Goal: Find specific page/section: Find specific page/section

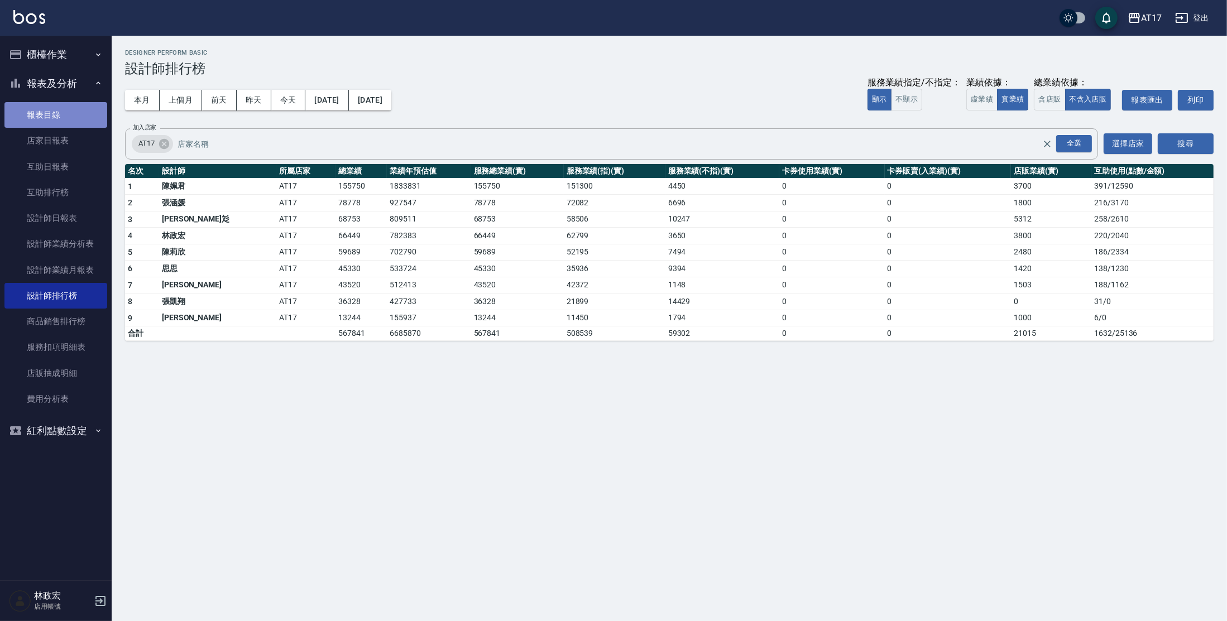
click at [54, 122] on link "報表目錄" at bounding box center [55, 115] width 103 height 26
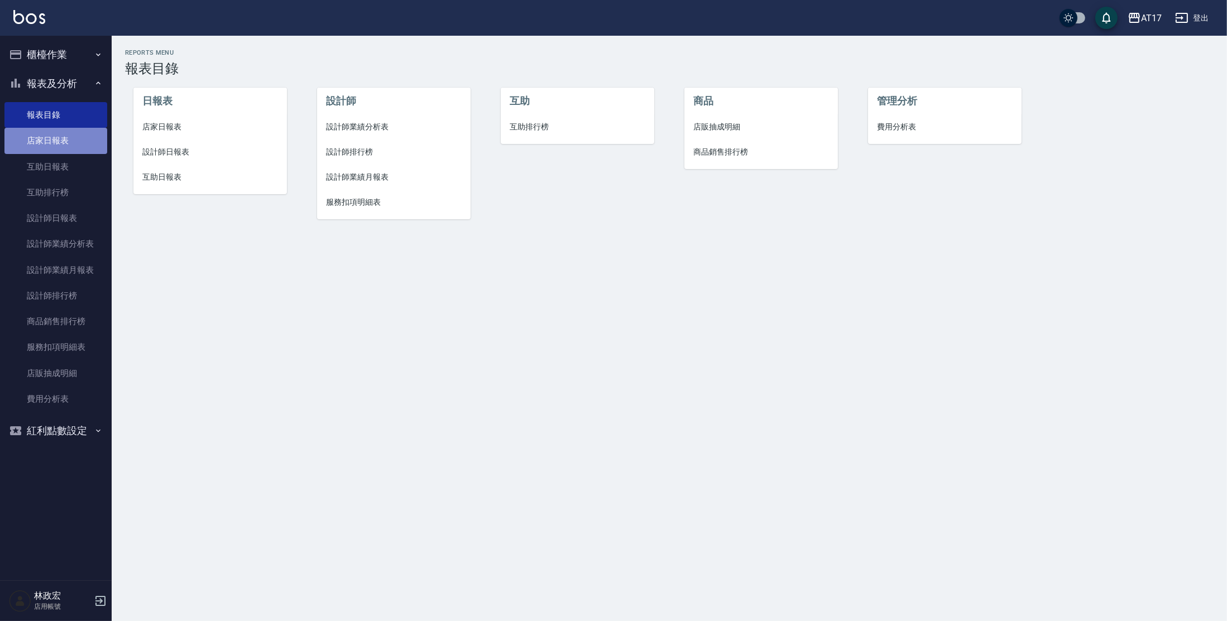
click at [65, 140] on link "店家日報表" at bounding box center [55, 141] width 103 height 26
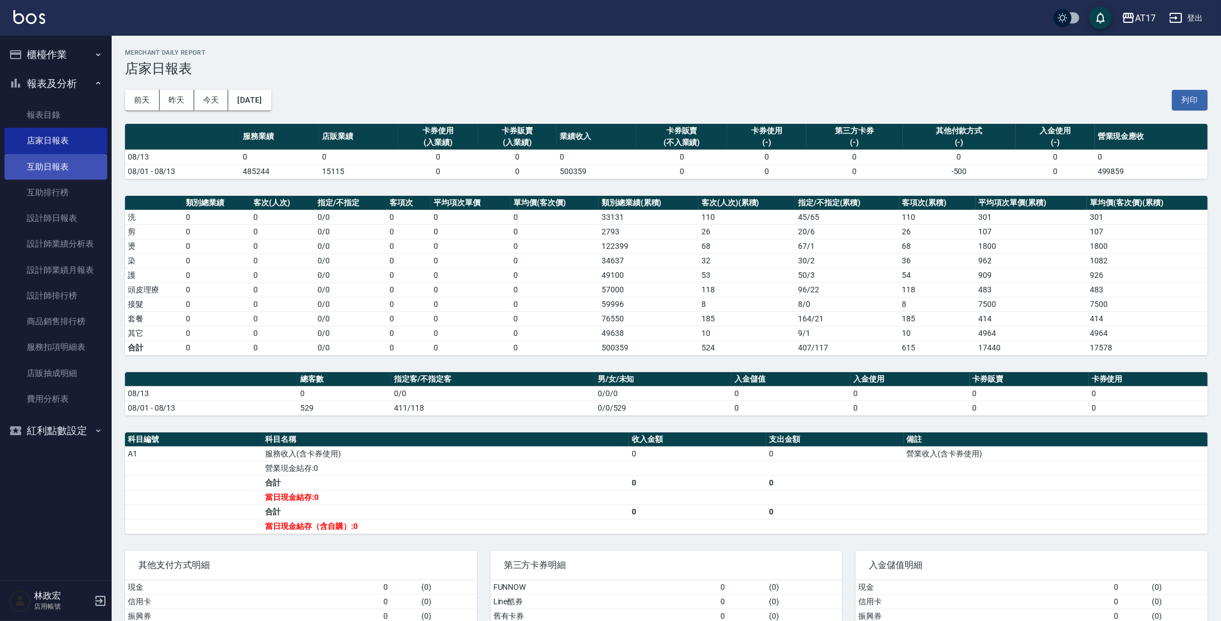
click at [69, 165] on link "互助日報表" at bounding box center [55, 167] width 103 height 26
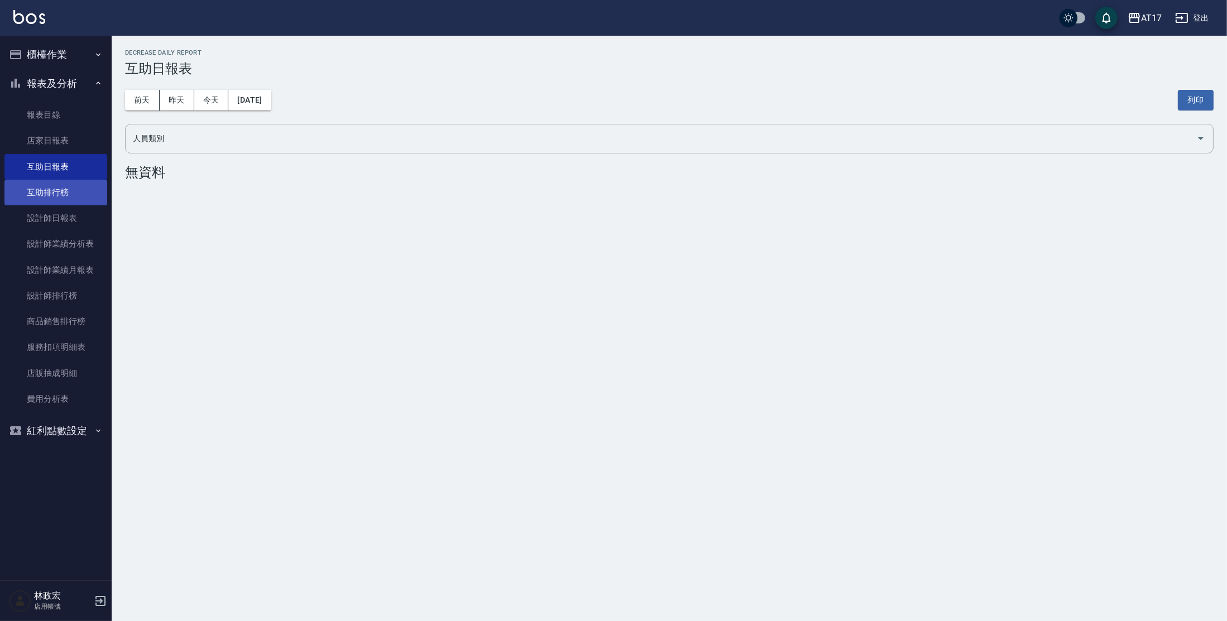
click at [78, 193] on link "互助排行榜" at bounding box center [55, 193] width 103 height 26
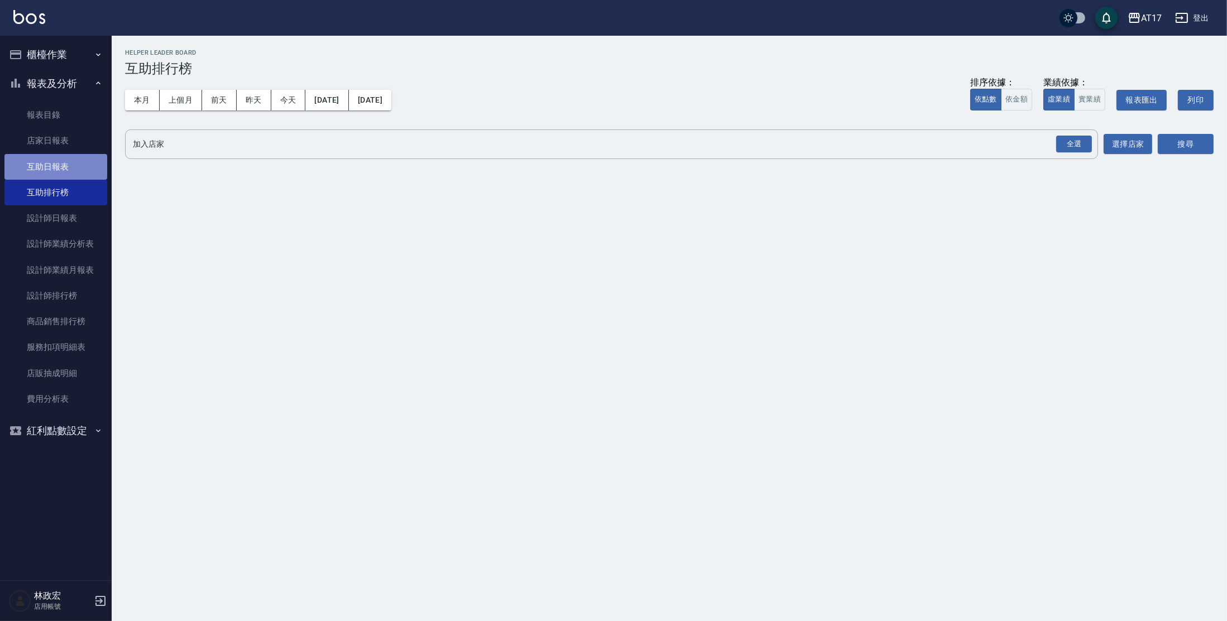
click at [73, 166] on link "互助日報表" at bounding box center [55, 167] width 103 height 26
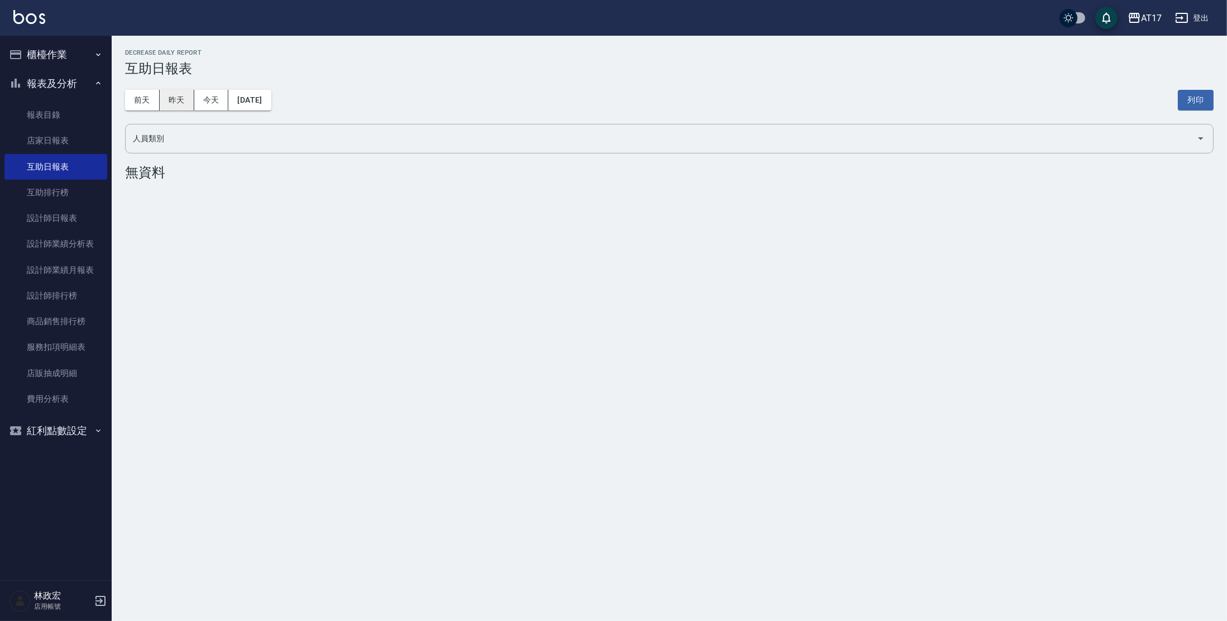
click at [175, 101] on button "昨天" at bounding box center [177, 100] width 35 height 21
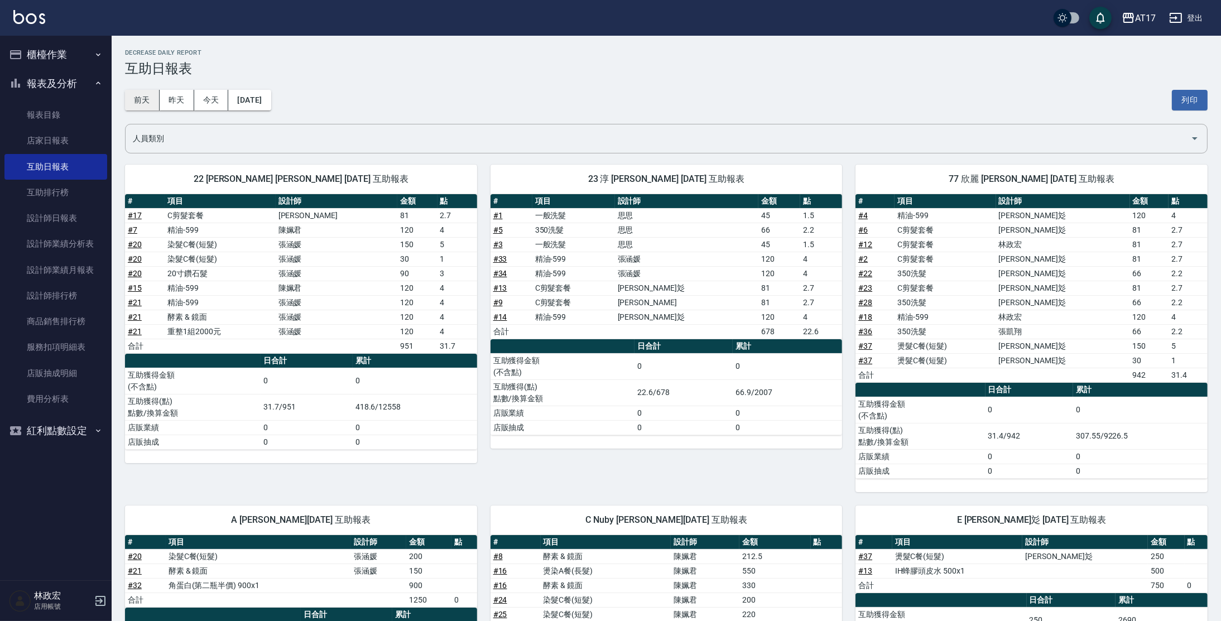
click at [151, 104] on button "前天" at bounding box center [142, 100] width 35 height 21
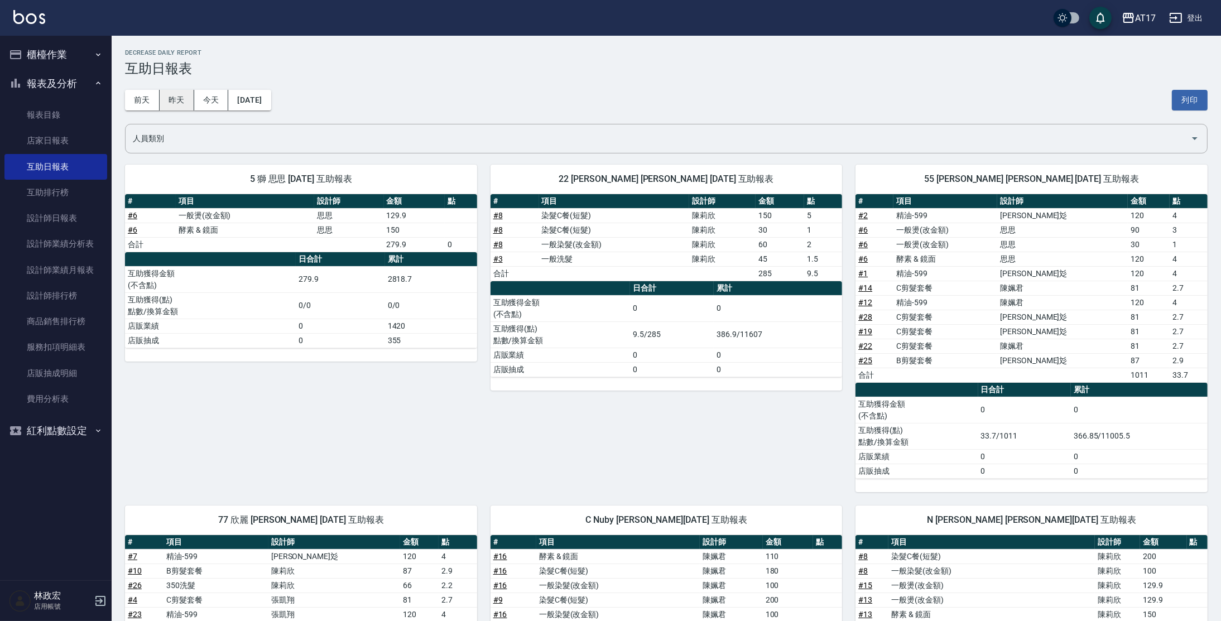
click at [183, 98] on button "昨天" at bounding box center [177, 100] width 35 height 21
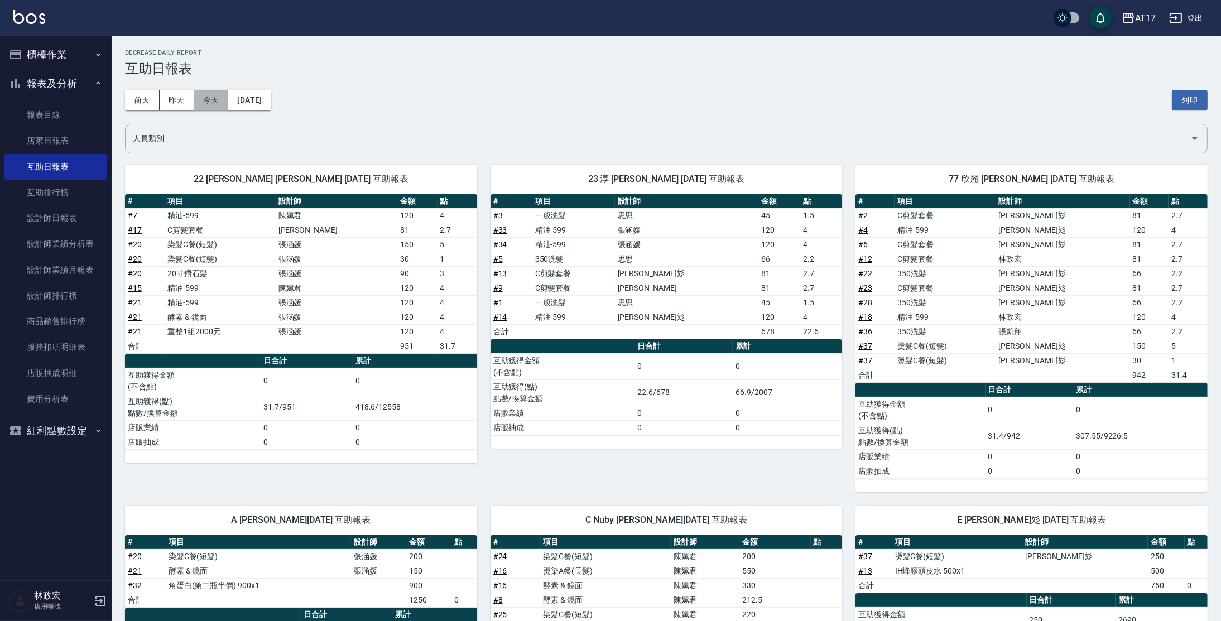
click at [219, 97] on button "今天" at bounding box center [211, 100] width 35 height 21
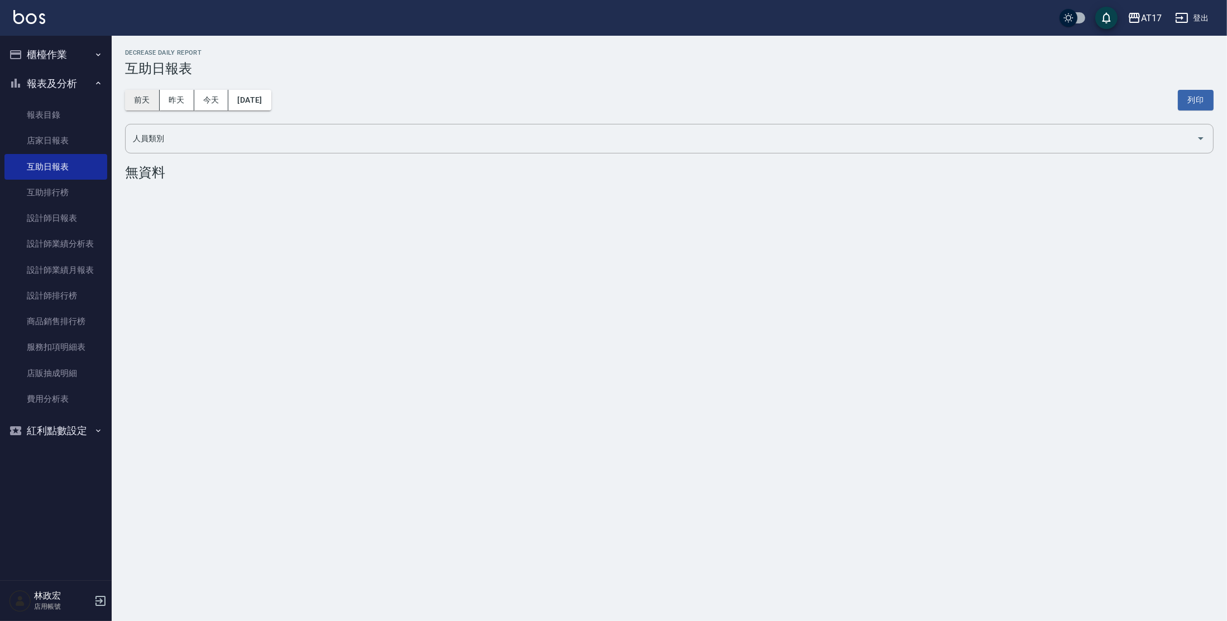
click at [135, 106] on button "前天" at bounding box center [142, 100] width 35 height 21
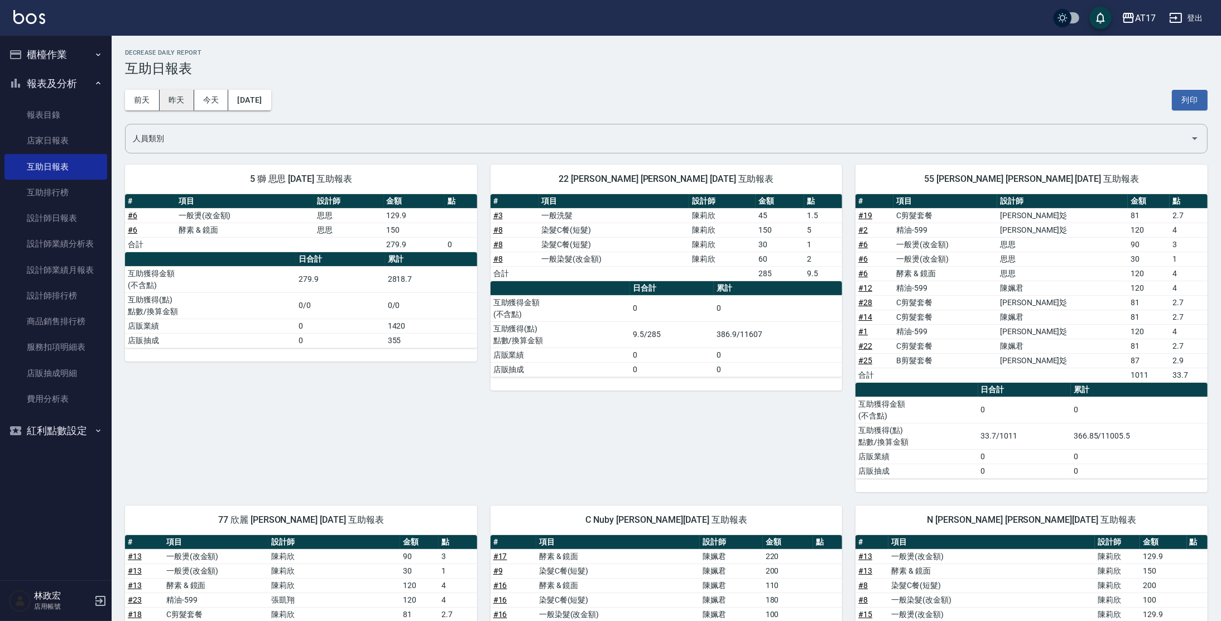
click at [184, 104] on button "昨天" at bounding box center [177, 100] width 35 height 21
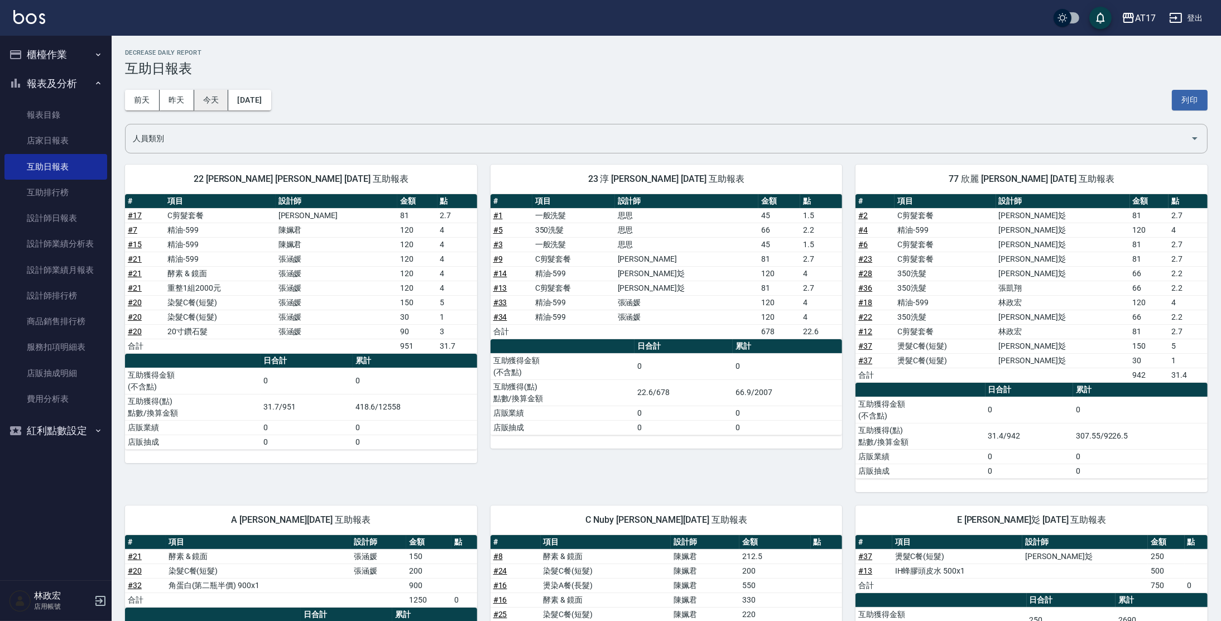
click at [220, 99] on button "今天" at bounding box center [211, 100] width 35 height 21
